Goal: Task Accomplishment & Management: Complete application form

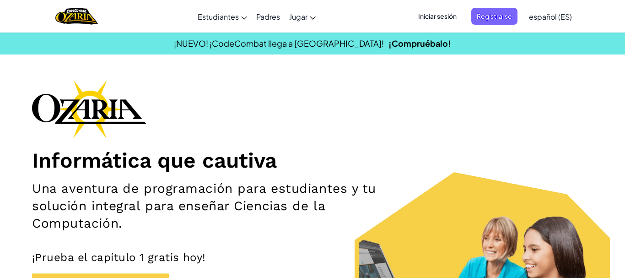
click at [433, 11] on span "Iniciar sesión" at bounding box center [437, 16] width 49 height 17
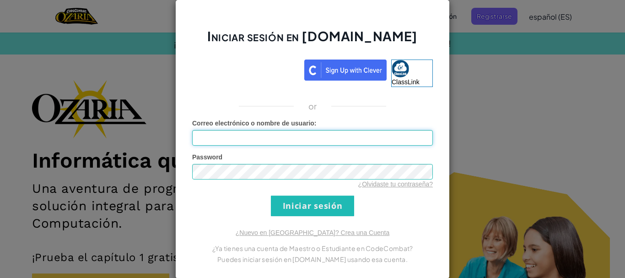
click at [251, 141] on input "Correo electrónico o nombre de usuario :" at bounding box center [312, 138] width 241 height 16
type input "al07159721@tecmilenio.com"
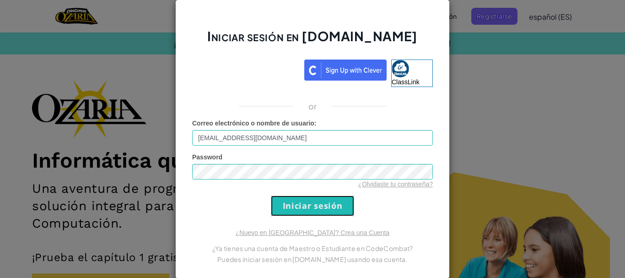
click at [290, 208] on input "Iniciar sesión" at bounding box center [312, 205] width 83 height 21
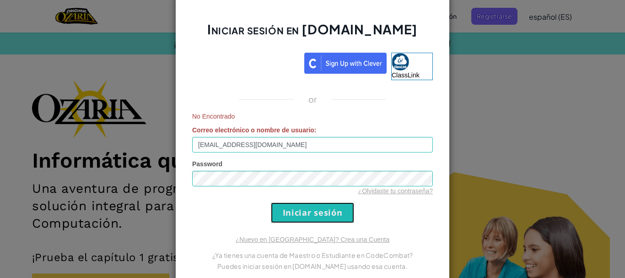
drag, startPoint x: 290, startPoint y: 208, endPoint x: 470, endPoint y: 161, distance: 185.8
click at [470, 161] on div "Iniciar sesión en Ozaria.com ClassLink or No Encontrado Correo electrónico o no…" at bounding box center [312, 139] width 625 height 278
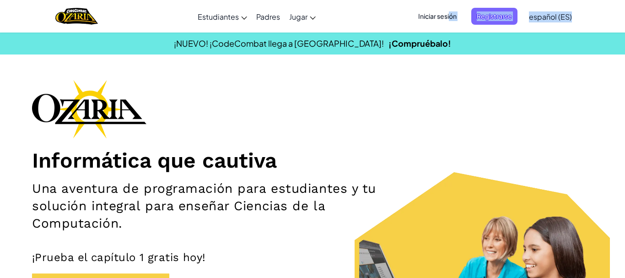
drag, startPoint x: 449, startPoint y: 17, endPoint x: 488, endPoint y: 34, distance: 42.6
click at [462, 25] on span "Iniciar sesión" at bounding box center [437, 16] width 49 height 17
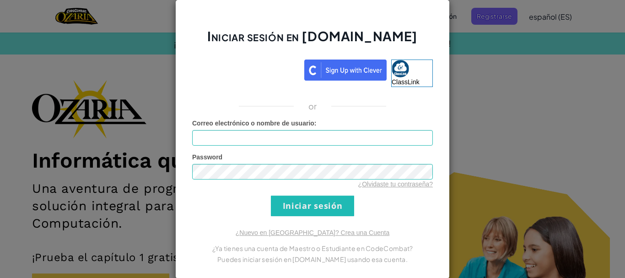
click at [0, 0] on iframe at bounding box center [0, 0] width 0 height 0
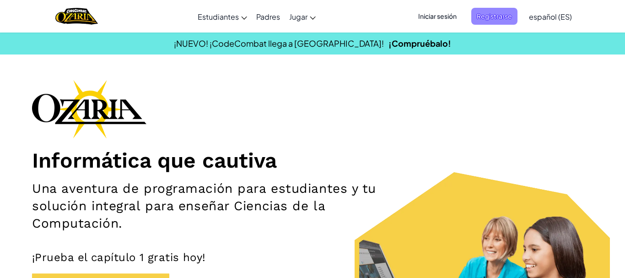
click at [477, 12] on span "Registrarse" at bounding box center [494, 16] width 46 height 17
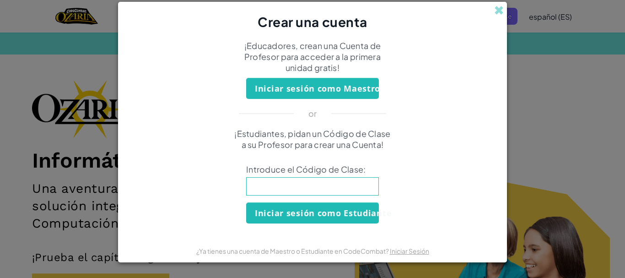
click at [269, 184] on input at bounding box center [312, 186] width 133 height 18
type input "c"
type input "SpellBathSoft"
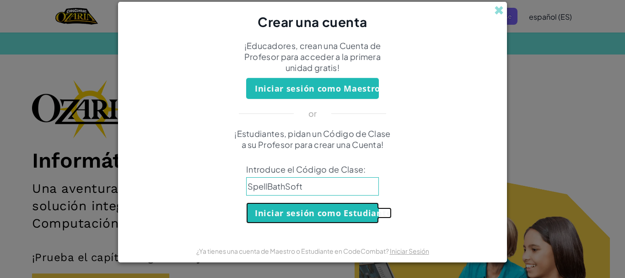
click at [287, 211] on button "Iniciar sesión como Estudiante" at bounding box center [312, 212] width 133 height 21
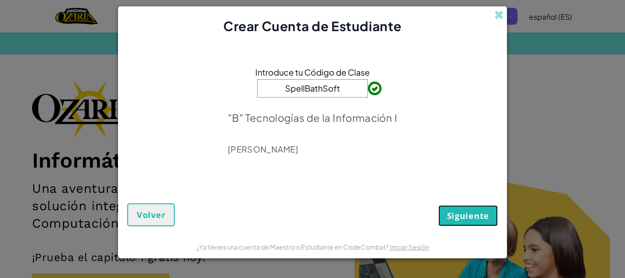
click at [451, 213] on span "Siguiente" at bounding box center [468, 215] width 42 height 11
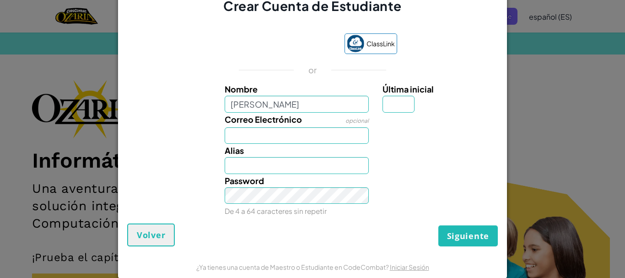
type input "Juan Carlos"
click at [384, 134] on div "Correo Electrónico opcional" at bounding box center [313, 128] width 380 height 31
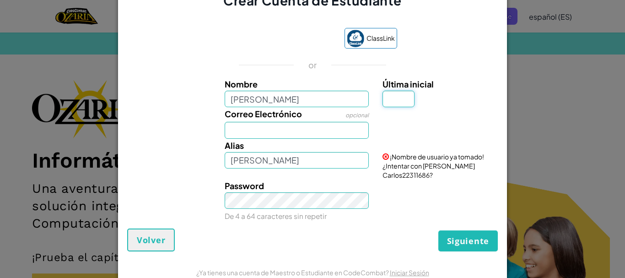
click at [395, 104] on input "Última inicial" at bounding box center [399, 99] width 32 height 16
type input "C"
type input "Juan CarlosC"
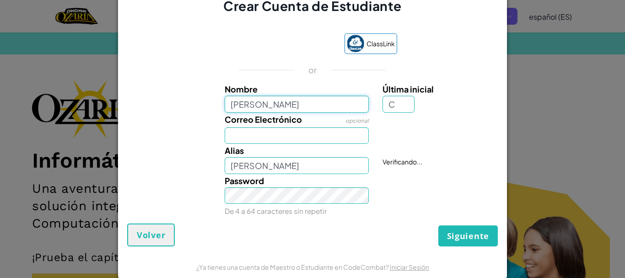
click at [316, 108] on input "Juan Carlos" at bounding box center [297, 104] width 145 height 16
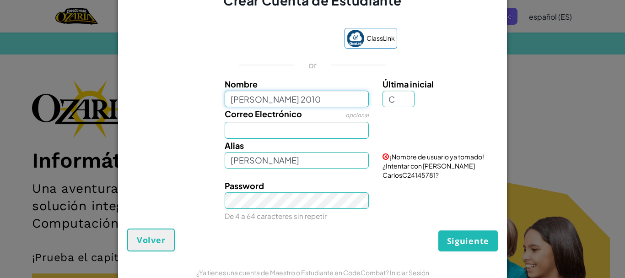
type input "Juan Carlos 2010"
type input "Juan Carlos 2010C"
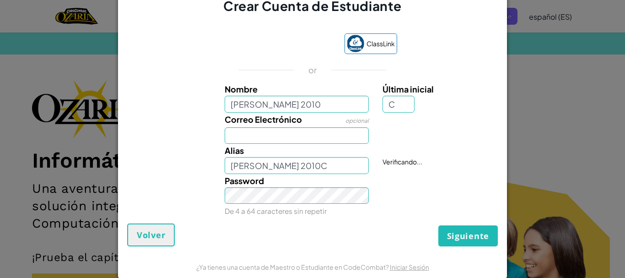
click at [369, 207] on div "Password De 4 a 64 caracteres sin repetir" at bounding box center [297, 195] width 158 height 43
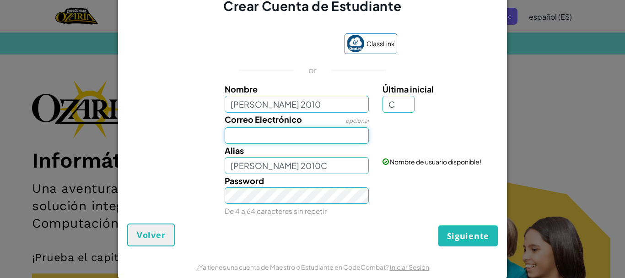
click at [298, 137] on input "Correo Electrónico" at bounding box center [297, 135] width 145 height 16
type input "al07159721@tecmilenio.mx"
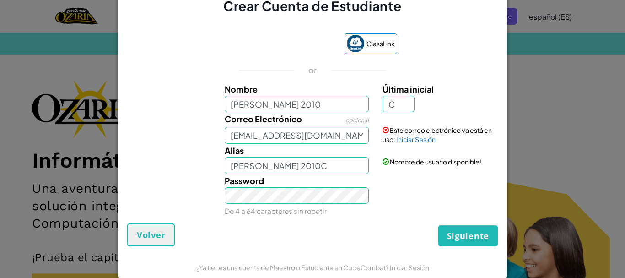
click at [274, 216] on div "Password De 4 a 64 caracteres sin repetir" at bounding box center [297, 195] width 158 height 43
click at [277, 207] on small "De 4 a 64 caracteres sin repetir" at bounding box center [276, 210] width 102 height 9
click at [449, 231] on span "Siguiente" at bounding box center [468, 235] width 42 height 11
click at [420, 140] on link "Iniciar Sesión" at bounding box center [415, 139] width 39 height 8
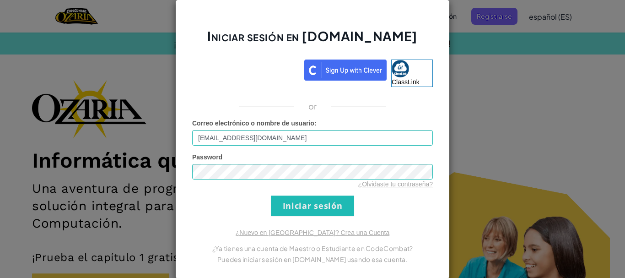
click at [383, 203] on form "Correo electrónico o nombre de usuario : al07159721@tecmilenio.mx Password ¿Olv…" at bounding box center [312, 167] width 241 height 97
click at [326, 204] on input "Iniciar sesión" at bounding box center [312, 205] width 83 height 21
